Goal: Information Seeking & Learning: Learn about a topic

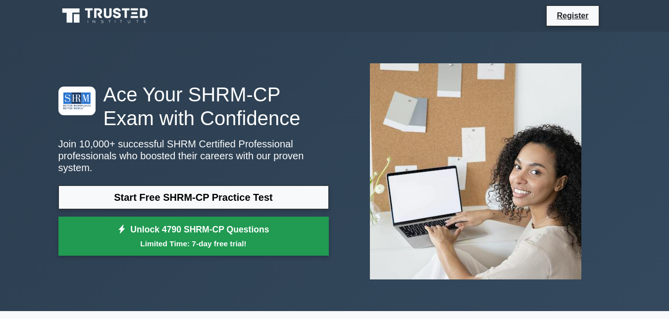
click at [188, 228] on link "Unlock 4790 SHRM-CP Questions Limited Time: 7-day free trial!" at bounding box center [193, 237] width 270 height 40
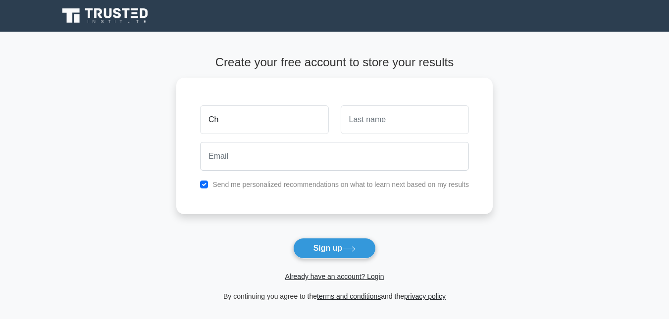
type input "C"
type input "CH"
type input "Chaw"
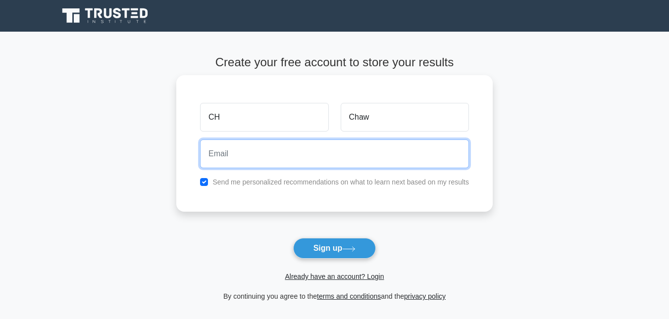
click at [253, 153] on input "email" at bounding box center [334, 154] width 269 height 29
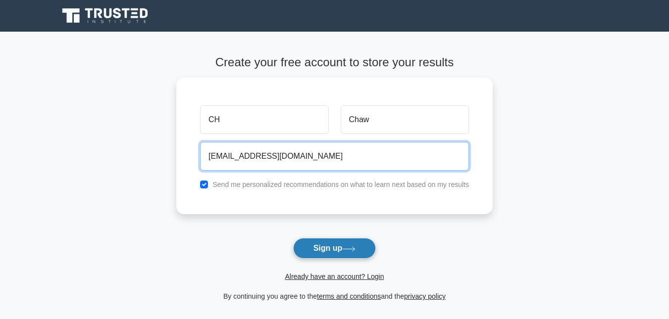
type input "chiawhan0111@gmail.com"
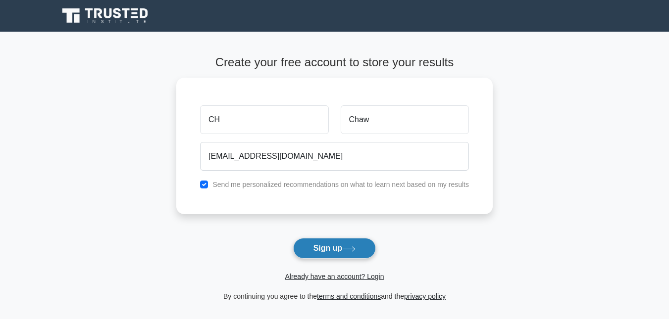
click at [348, 257] on button "Sign up" at bounding box center [334, 248] width 83 height 21
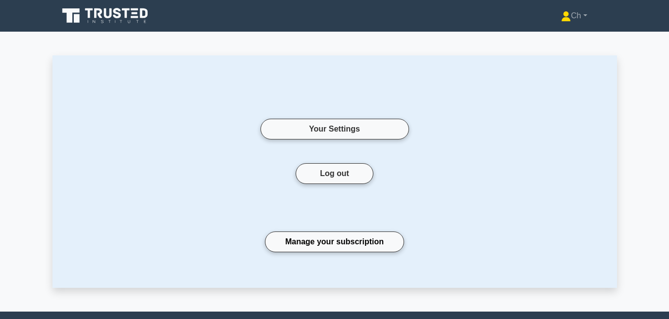
click at [110, 25] on icon at bounding box center [105, 15] width 95 height 19
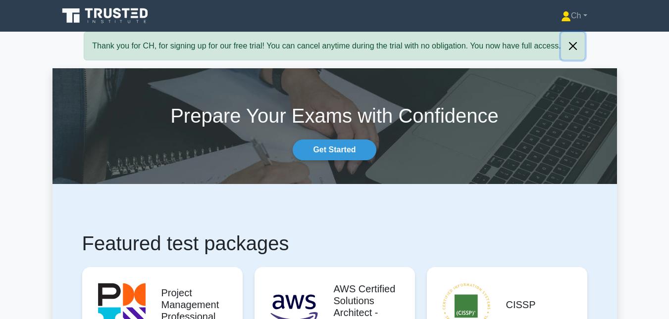
click at [570, 49] on button "Close" at bounding box center [573, 46] width 24 height 28
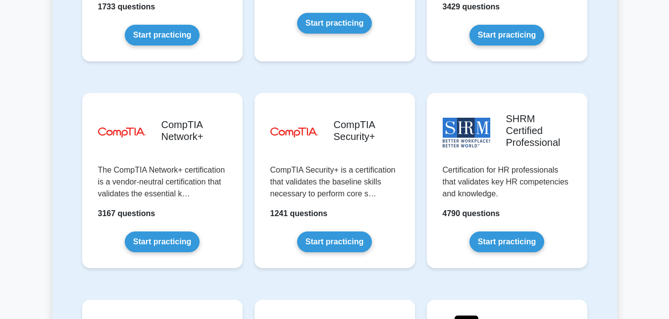
scroll to position [1879, 0]
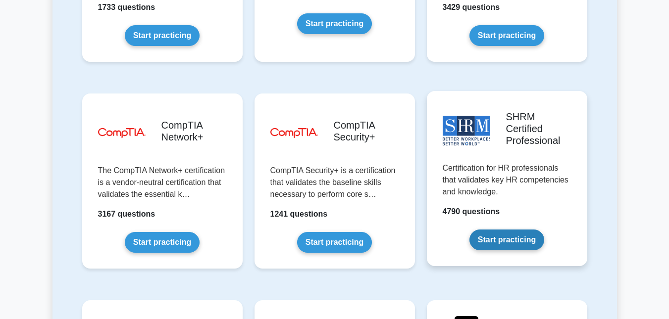
click at [506, 230] on link "Start practicing" at bounding box center [506, 240] width 75 height 21
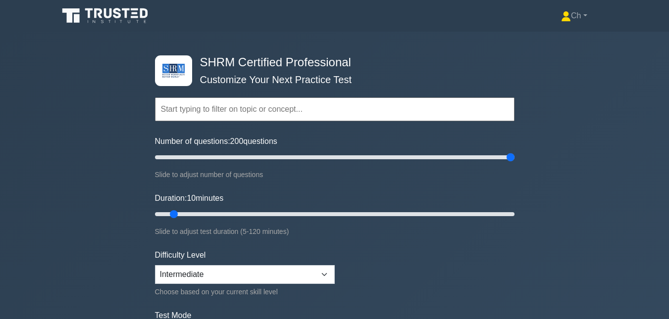
drag, startPoint x: 170, startPoint y: 157, endPoint x: 676, endPoint y: 158, distance: 505.4
type input "200"
click at [514, 158] on input "Number of questions: 200 questions" at bounding box center [334, 157] width 359 height 12
drag, startPoint x: 173, startPoint y: 214, endPoint x: 638, endPoint y: 222, distance: 465.8
type input "120"
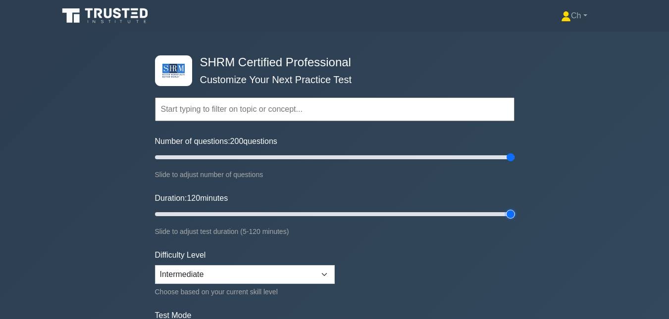
click at [514, 220] on input "Duration: 120 minutes" at bounding box center [334, 214] width 359 height 12
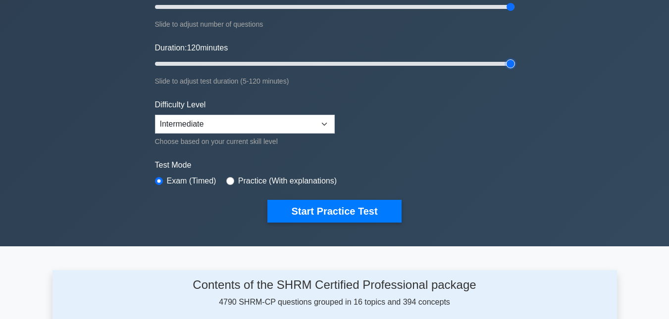
scroll to position [151, 0]
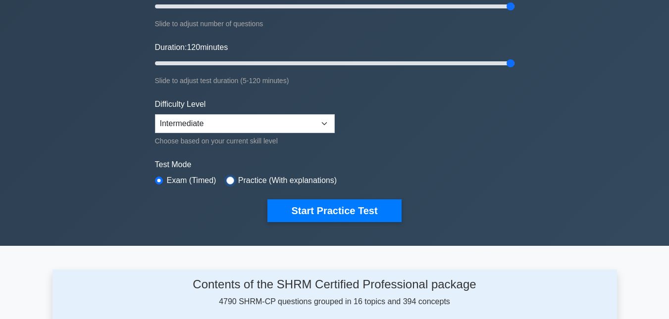
click at [230, 181] on input "radio" at bounding box center [230, 181] width 8 height 8
radio input "true"
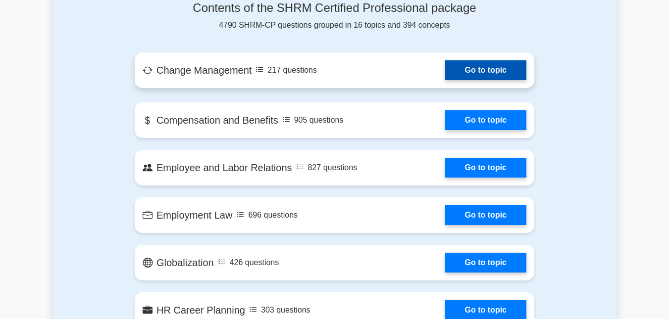
scroll to position [422, 0]
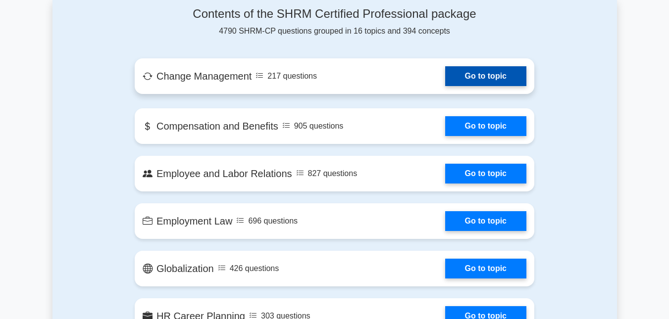
click at [487, 71] on link "Go to topic" at bounding box center [485, 76] width 81 height 20
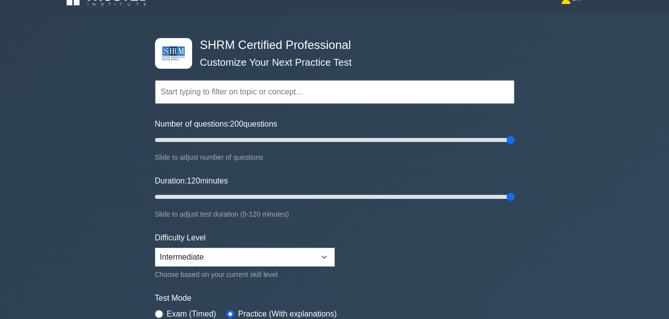
scroll to position [0, 0]
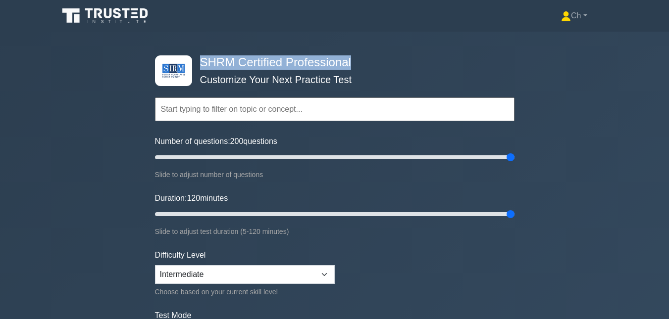
drag, startPoint x: 200, startPoint y: 63, endPoint x: 356, endPoint y: 62, distance: 155.9
click at [356, 62] on h4 "SHRM Certified Professional" at bounding box center [331, 62] width 270 height 14
copy h4 "SHRM Certified Professional"
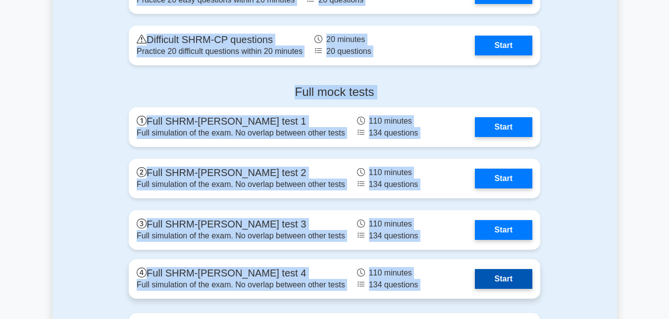
scroll to position [1367, 0]
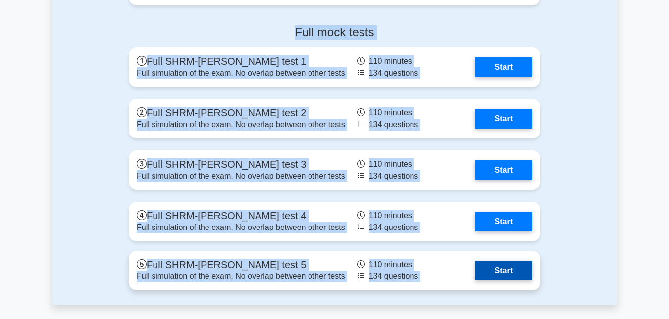
drag, startPoint x: 126, startPoint y: 27, endPoint x: 425, endPoint y: 270, distance: 385.2
copy main "Change Management 217 questions Go to topic Compensation and Benefits 905 quest…"
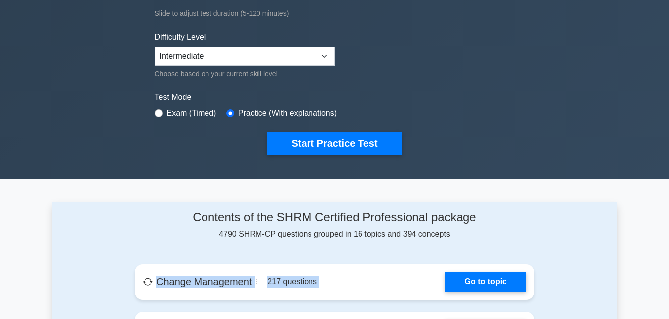
scroll to position [0, 0]
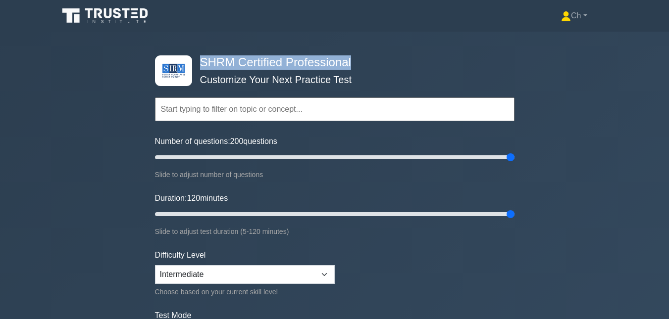
drag, startPoint x: 200, startPoint y: 61, endPoint x: 353, endPoint y: 64, distance: 153.0
click at [353, 64] on h4 "SHRM Certified Professional" at bounding box center [331, 62] width 270 height 14
drag, startPoint x: 353, startPoint y: 64, endPoint x: 323, endPoint y: 62, distance: 29.7
click at [577, 21] on link "Ch" at bounding box center [574, 16] width 74 height 20
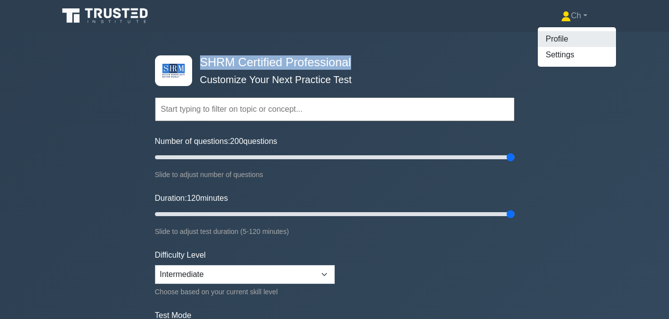
click at [576, 43] on link "Profile" at bounding box center [577, 39] width 78 height 16
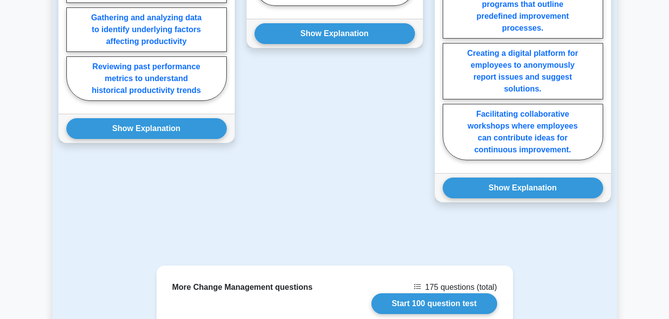
scroll to position [1041, 0]
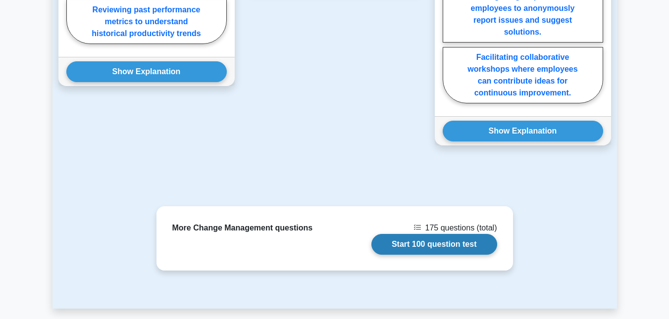
click at [422, 249] on link "Start 100 question test" at bounding box center [434, 244] width 126 height 21
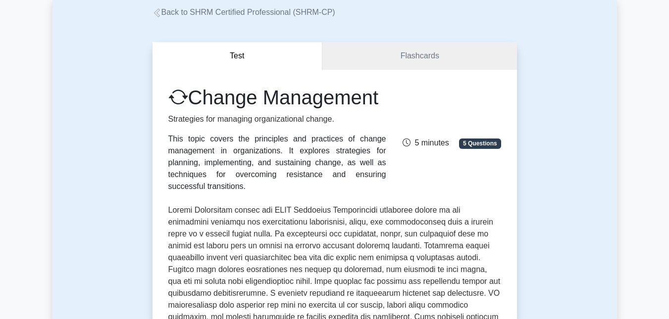
scroll to position [0, 0]
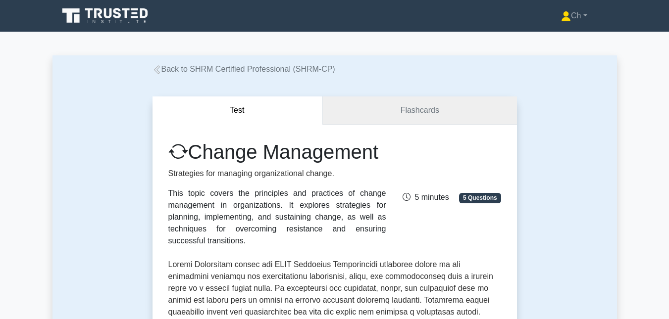
click at [394, 109] on link "Flashcards" at bounding box center [419, 111] width 194 height 28
